Goal: Find contact information: Find contact information

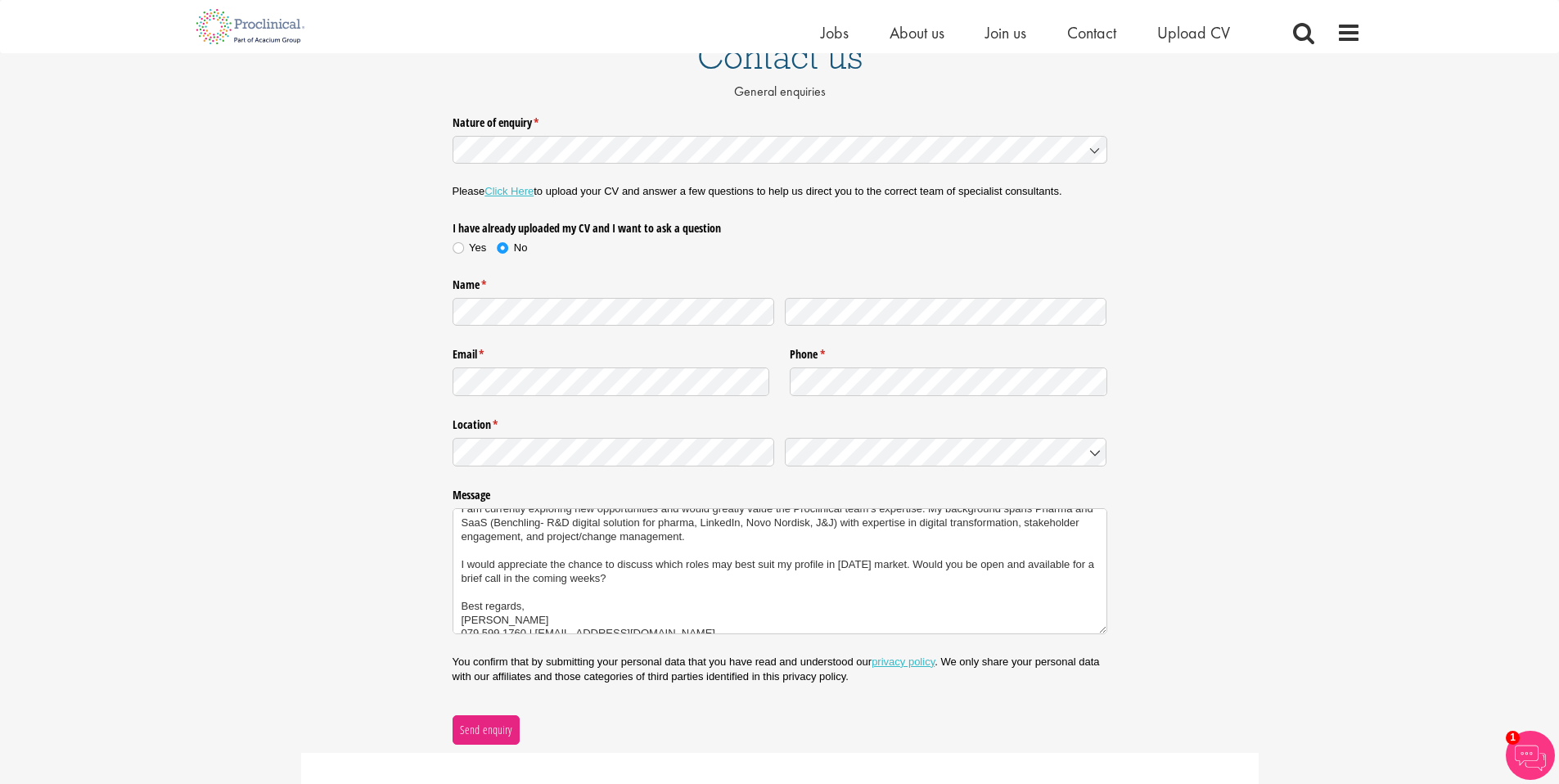
scroll to position [39, 0]
click at [581, 536] on textarea "Hello, I am currently exploring new opportunities and would greatly value the P…" at bounding box center [780, 571] width 655 height 126
click at [635, 582] on textarea "Hello, I am currently exploring new opportunities and would greatly value the P…" at bounding box center [780, 571] width 655 height 126
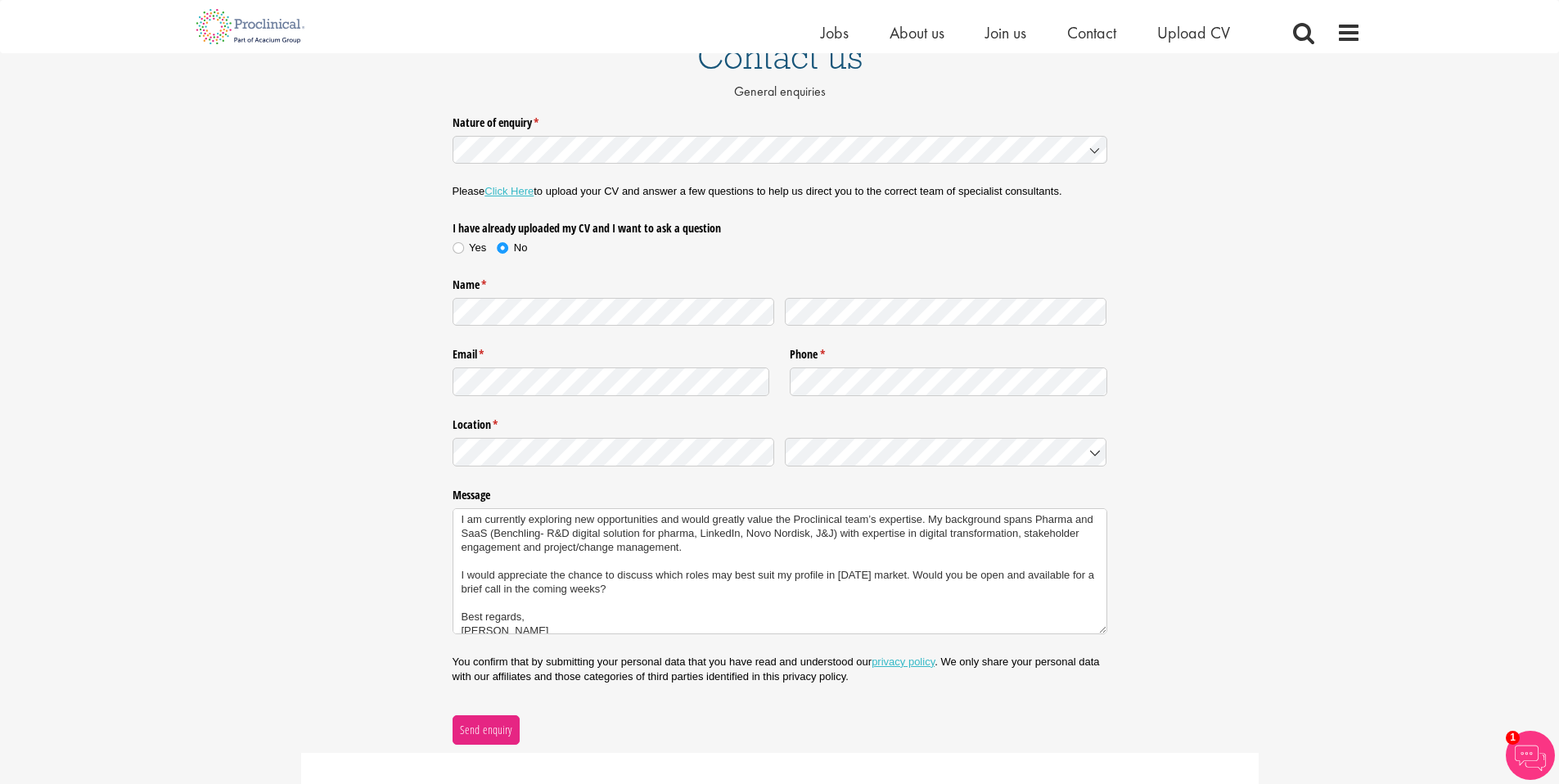
scroll to position [55, 0]
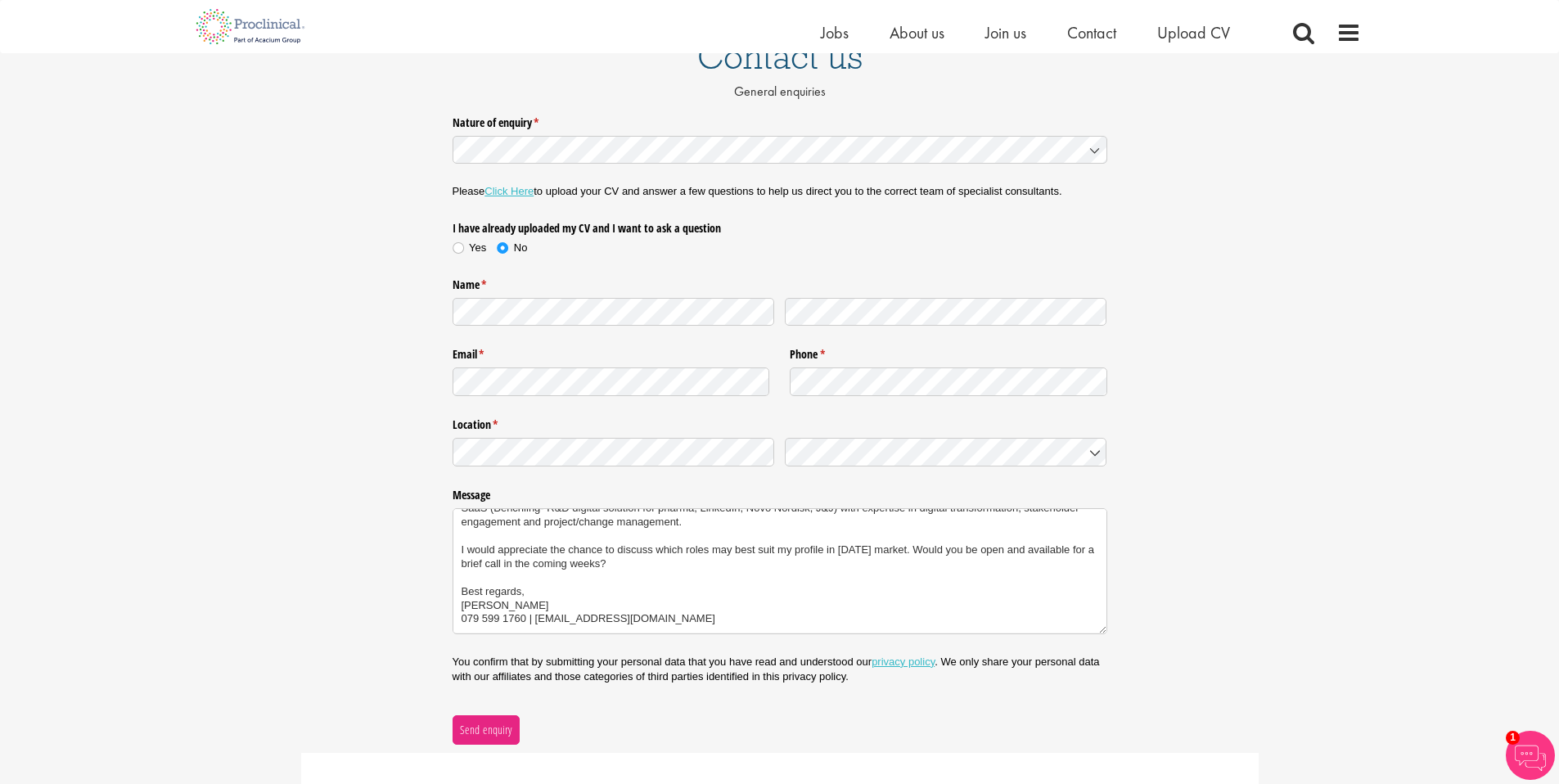
drag, startPoint x: 943, startPoint y: 551, endPoint x: 956, endPoint y: 550, distance: 13.0
click at [956, 550] on textarea "Hello, I am currently exploring new opportunities and would greatly value the P…" at bounding box center [780, 571] width 655 height 126
click at [946, 550] on textarea "Hello, I am currently exploring new opportunities and would greatly value the P…" at bounding box center [780, 571] width 655 height 126
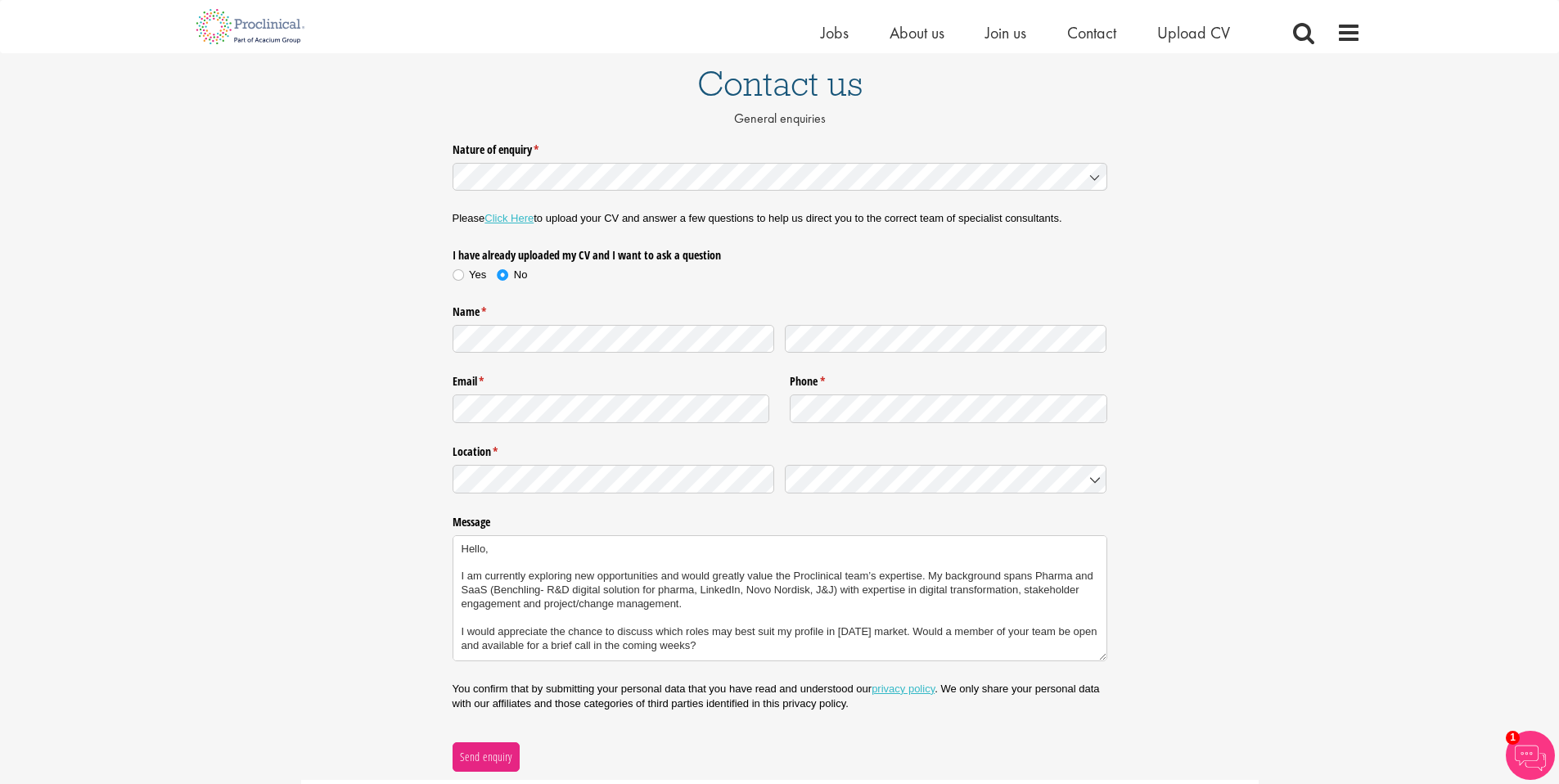
scroll to position [116, 0]
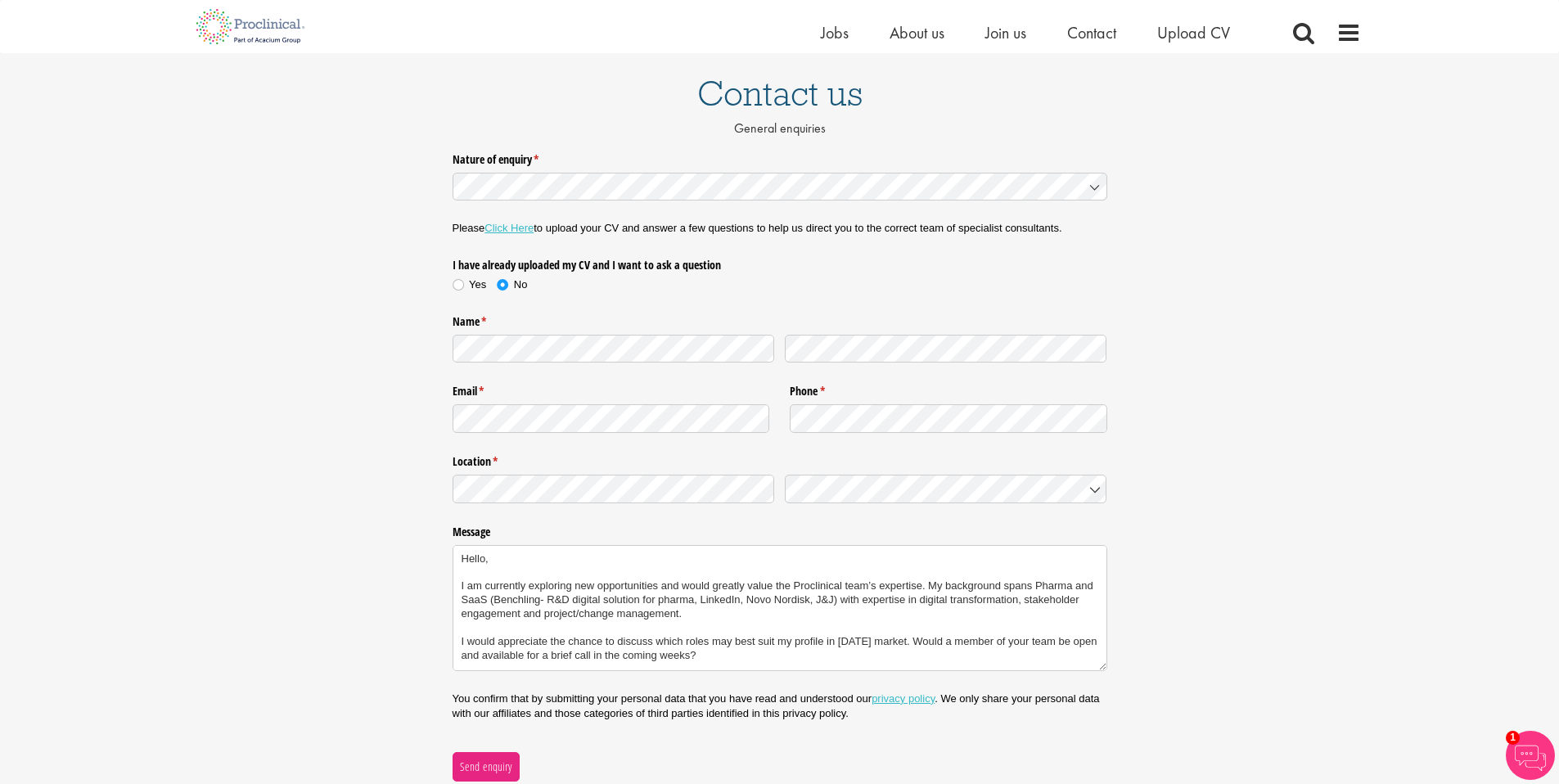
type textarea "Hello, I am currently exploring new opportunities and would greatly value the P…"
